Goal: Task Accomplishment & Management: Manage account settings

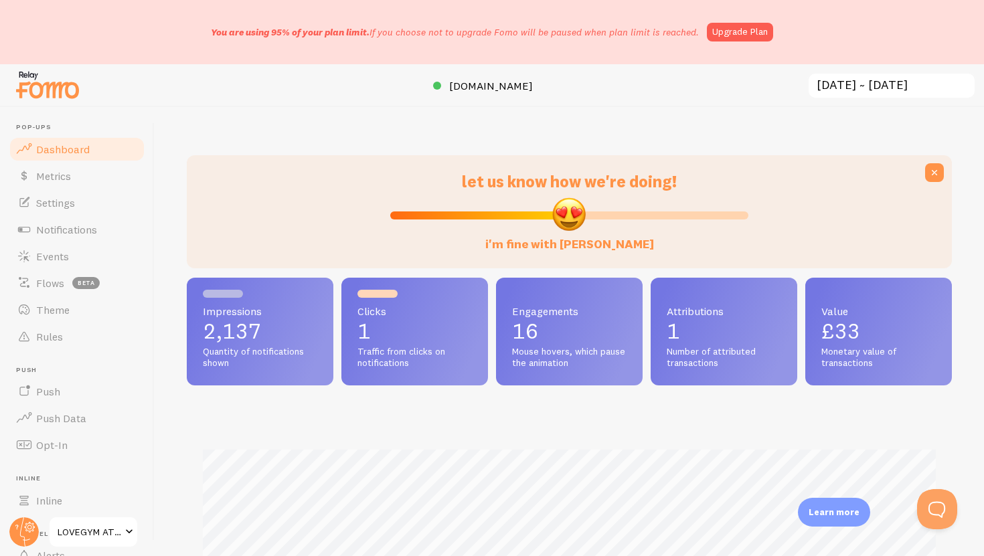
scroll to position [351, 765]
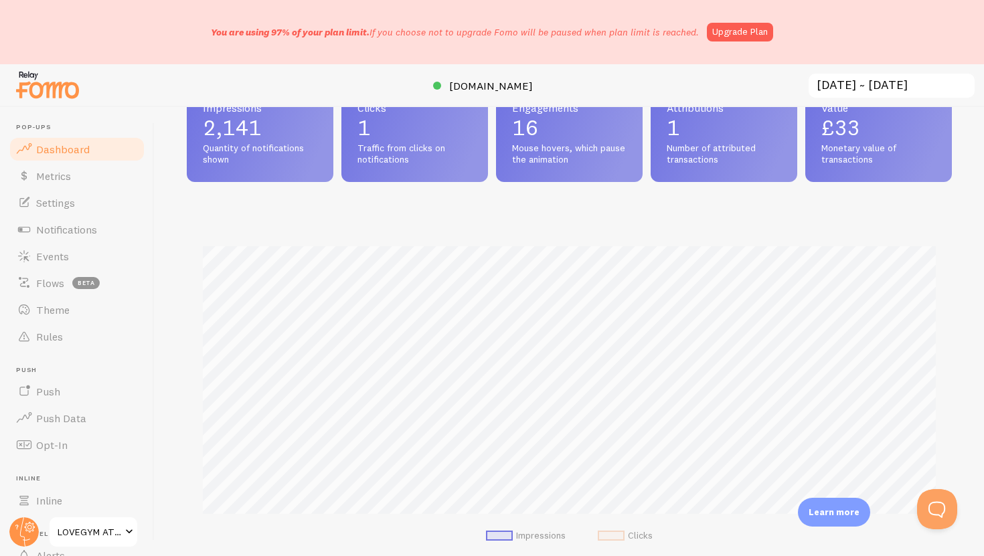
scroll to position [35, 0]
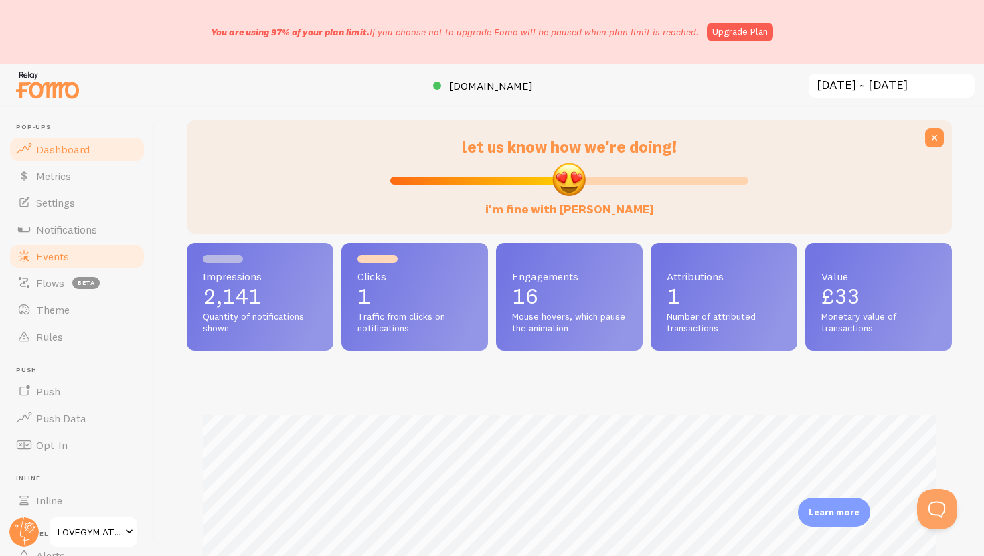
click at [106, 257] on link "Events" at bounding box center [77, 256] width 138 height 27
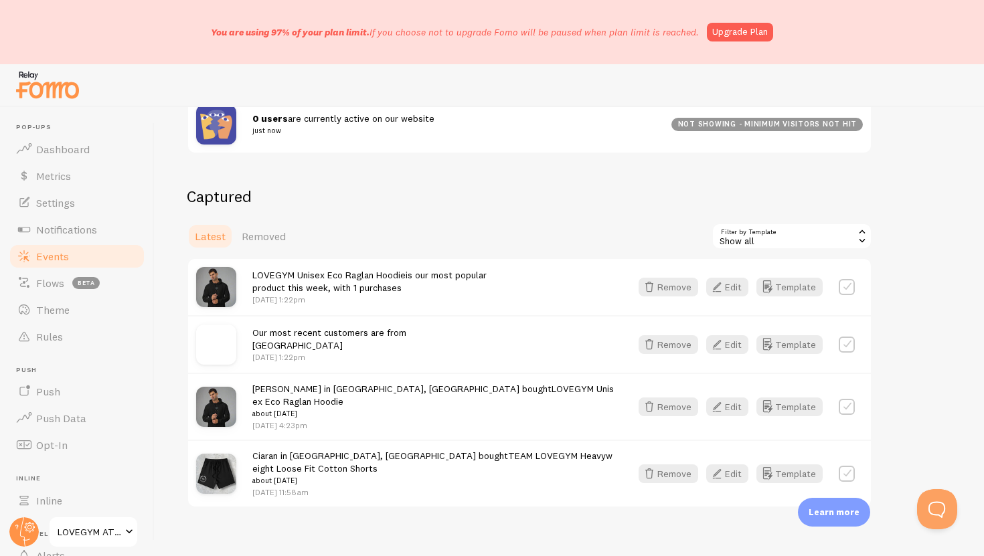
scroll to position [266, 0]
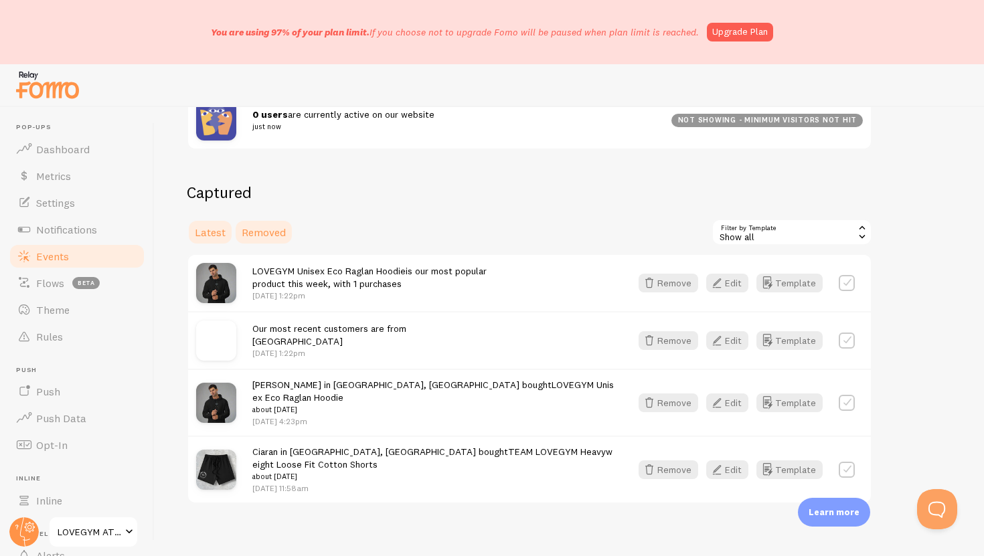
click at [250, 235] on span "Removed" at bounding box center [264, 232] width 44 height 13
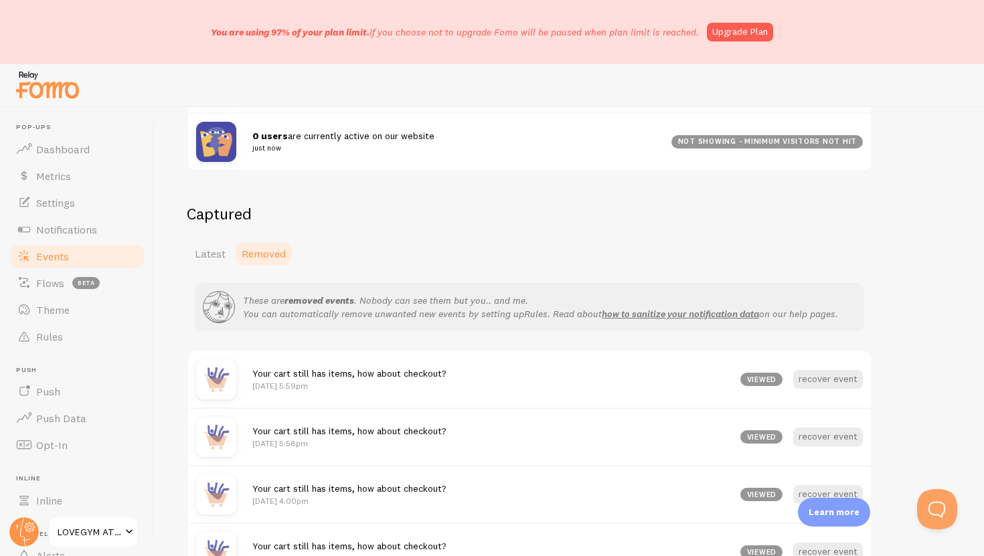
scroll to position [267, 0]
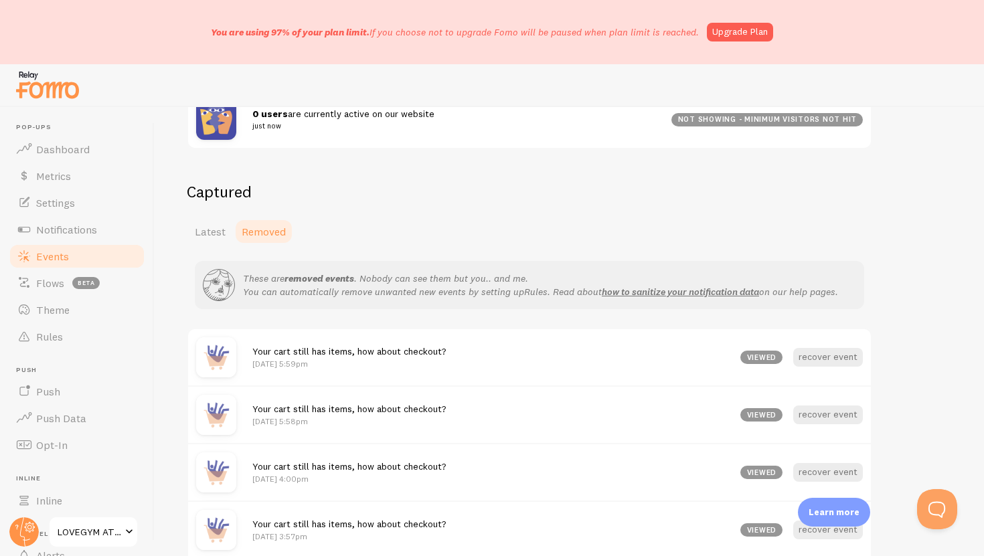
click at [75, 249] on link "Events" at bounding box center [77, 256] width 138 height 27
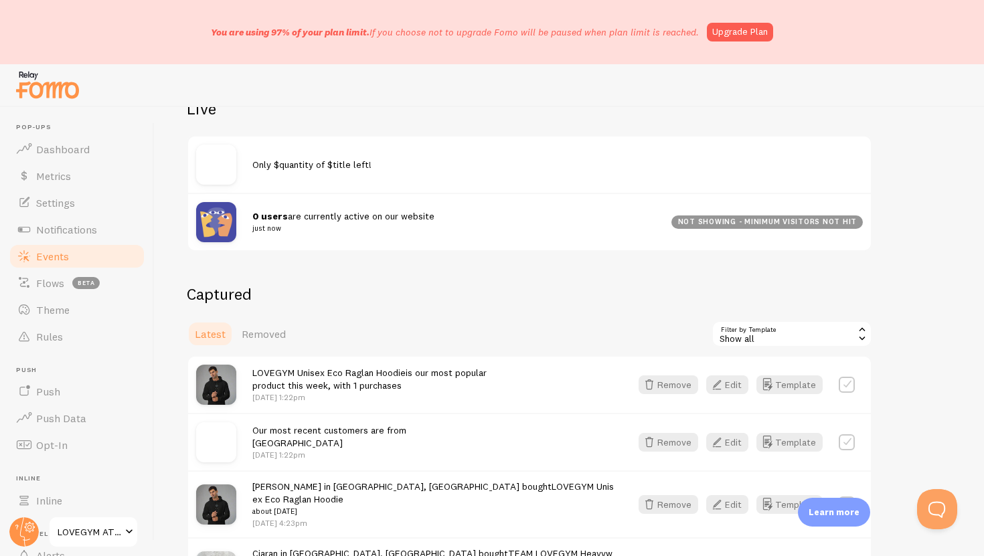
scroll to position [194, 0]
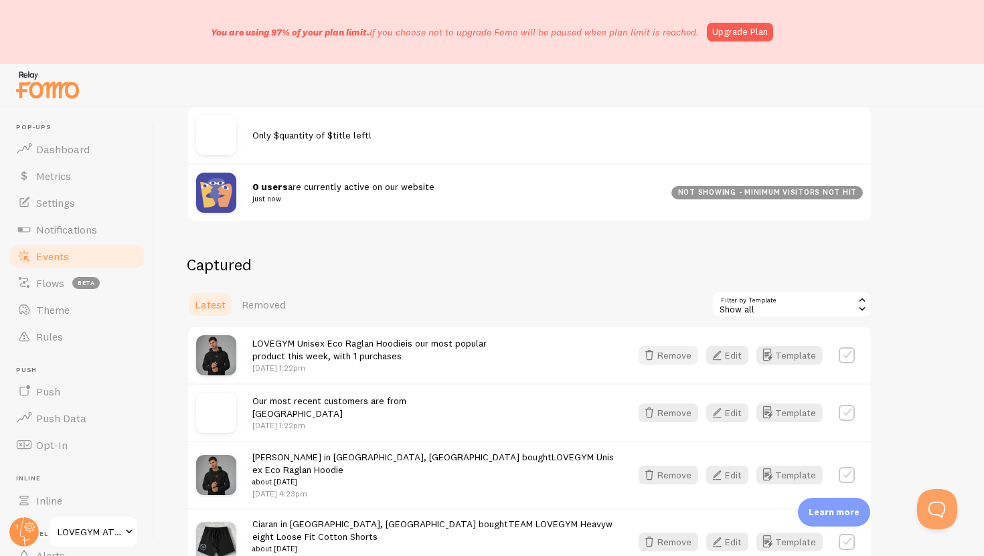
click at [692, 358] on button "Remove" at bounding box center [669, 355] width 60 height 19
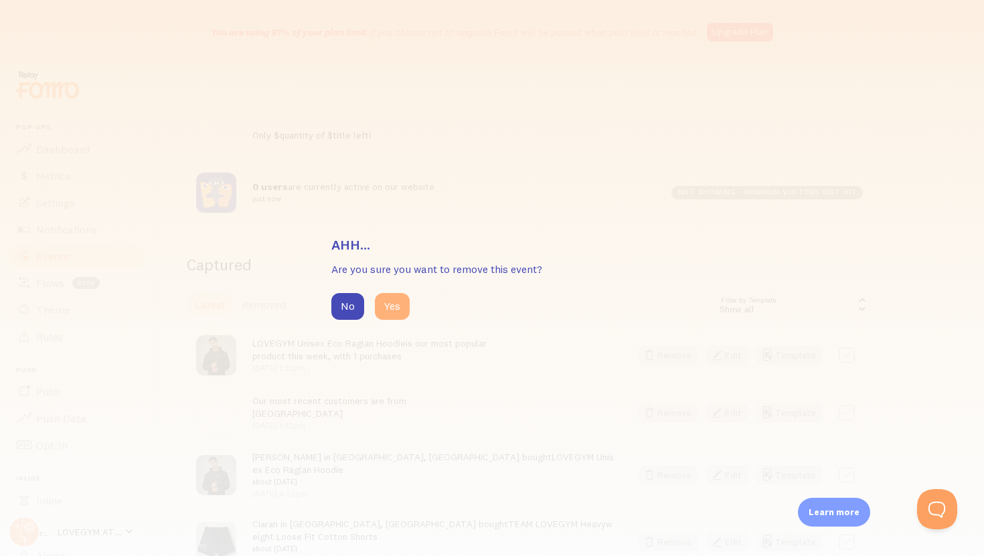
click at [391, 317] on button "Yes" at bounding box center [392, 306] width 35 height 27
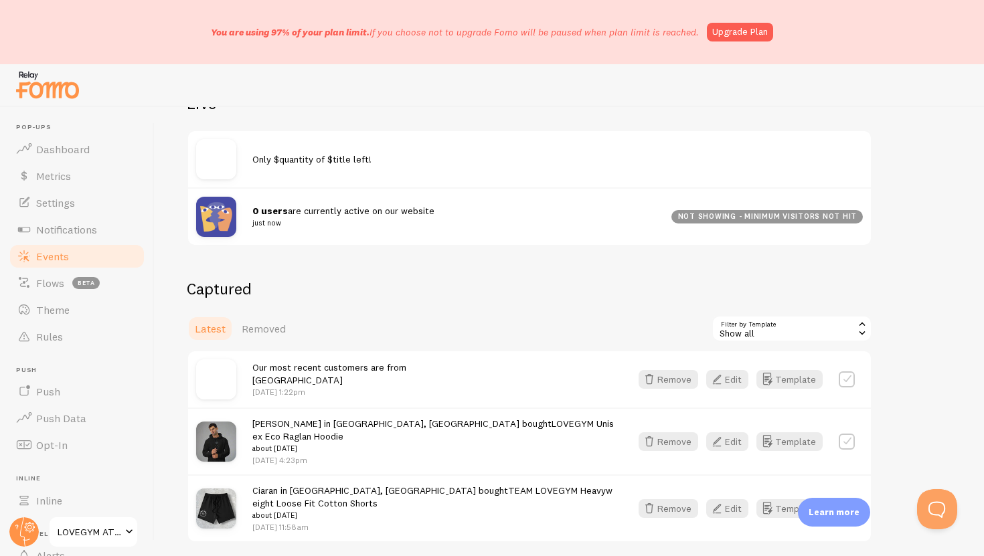
scroll to position [174, 0]
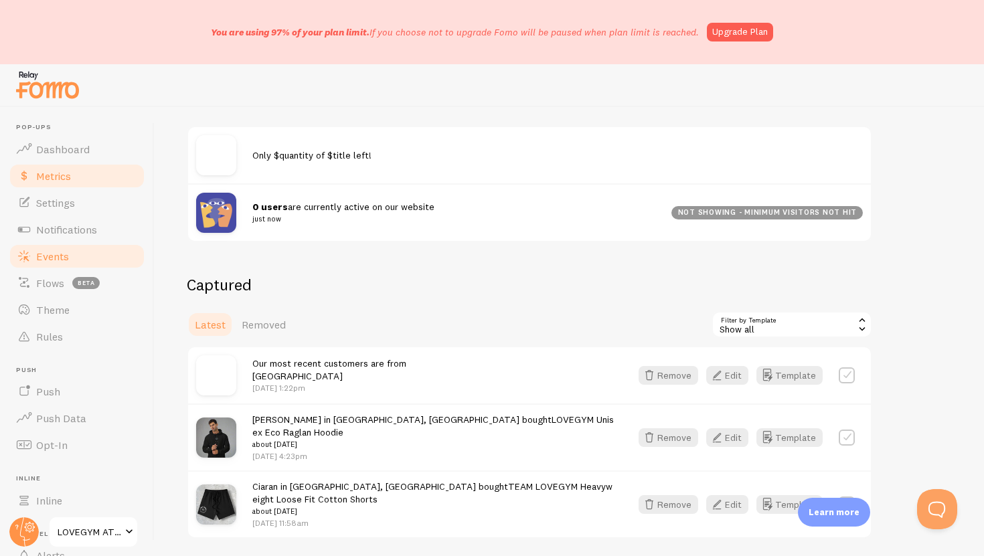
click at [77, 167] on link "Metrics" at bounding box center [77, 176] width 138 height 27
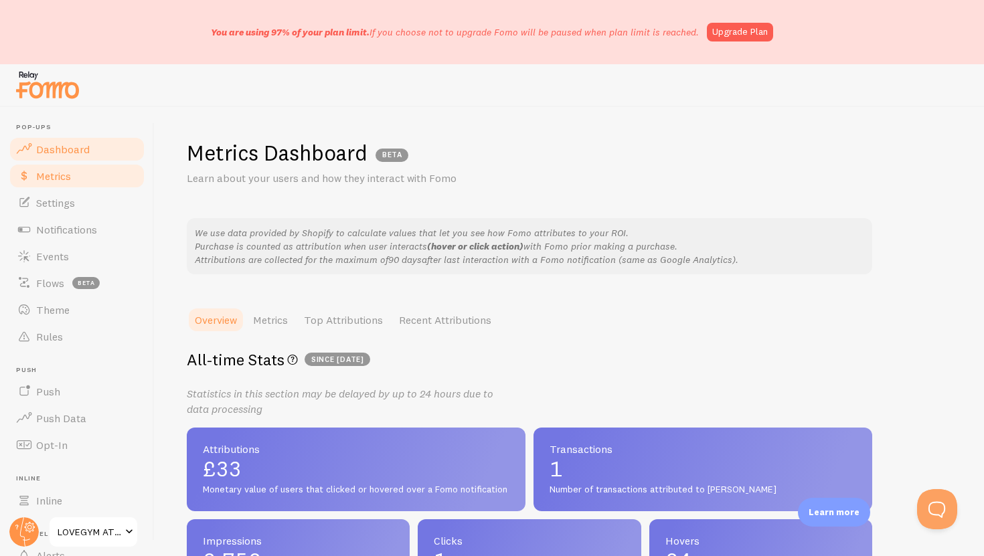
click at [100, 147] on link "Dashboard" at bounding box center [77, 149] width 138 height 27
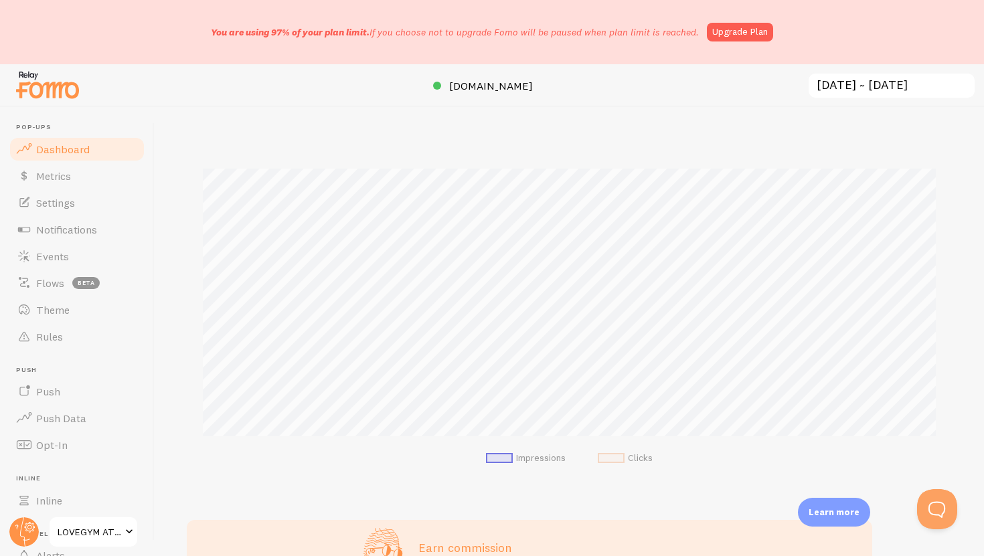
scroll to position [266, 0]
